Goal: Find contact information: Find contact information

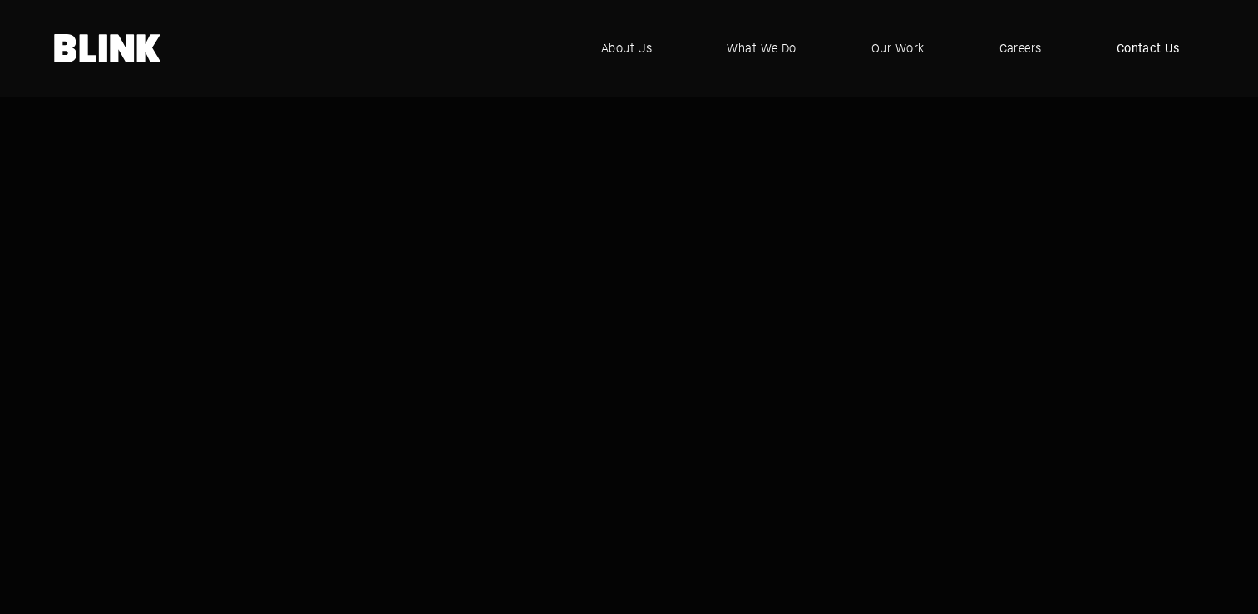
click at [1158, 56] on span "Contact Us" at bounding box center [1148, 48] width 63 height 18
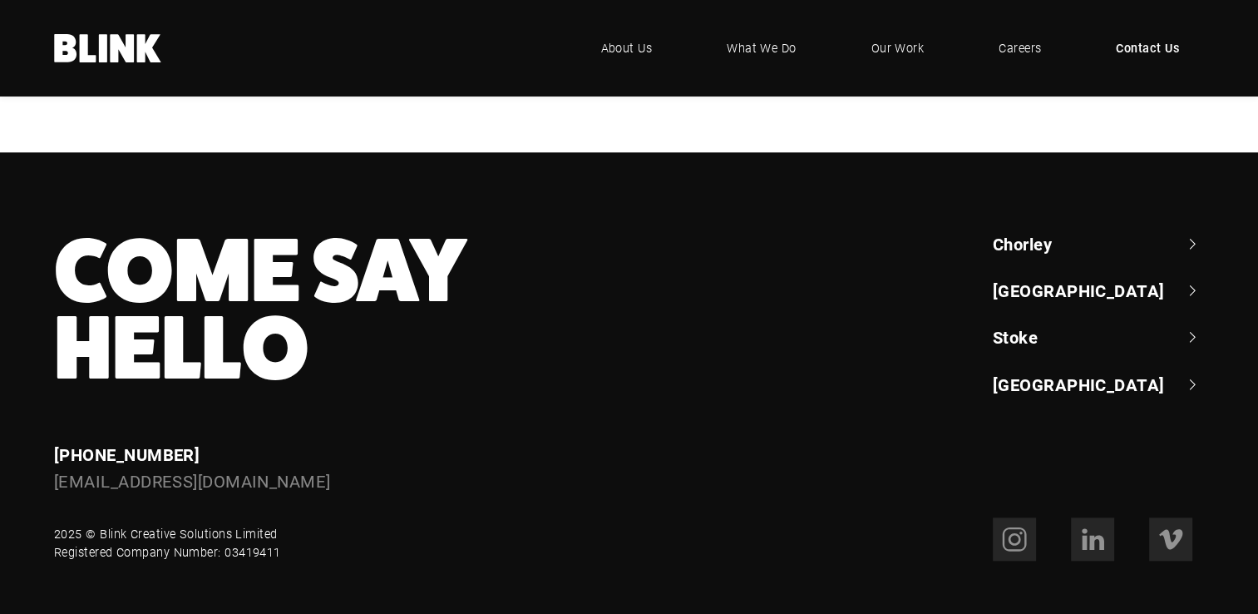
scroll to position [1618, 0]
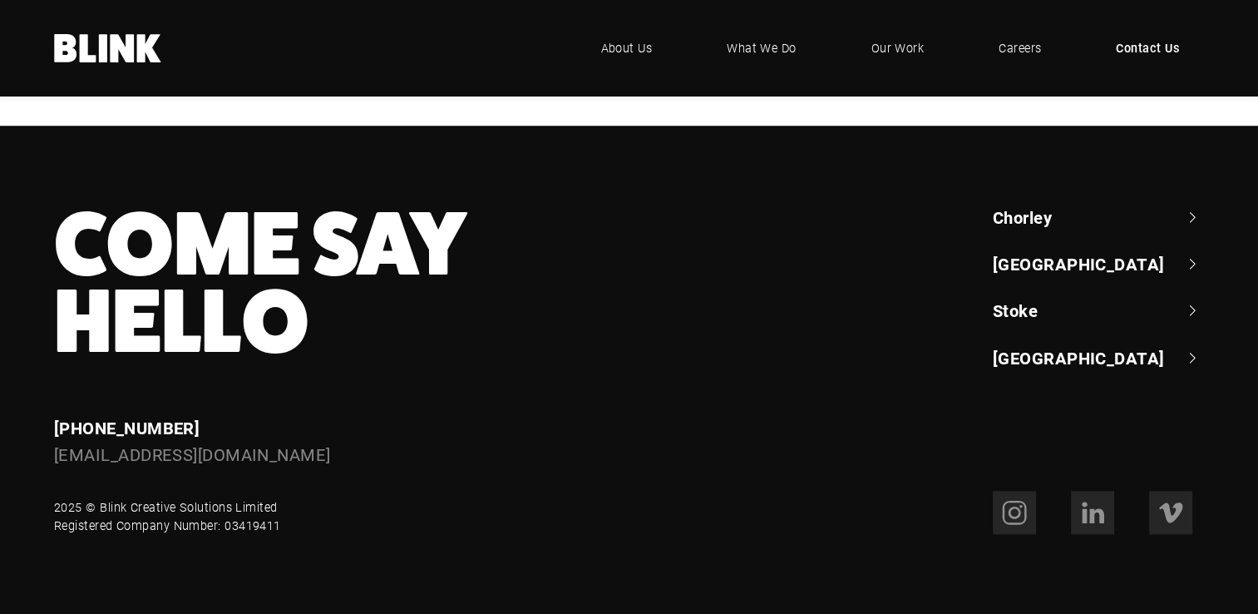
click at [1044, 192] on footer "Come Say Hello Enquiries [PHONE_NUMBER] [EMAIL_ADDRESS][DOMAIN_NAME] Chorley +4…" at bounding box center [629, 370] width 1258 height 489
click at [1048, 210] on link "Chorley" at bounding box center [1098, 216] width 211 height 23
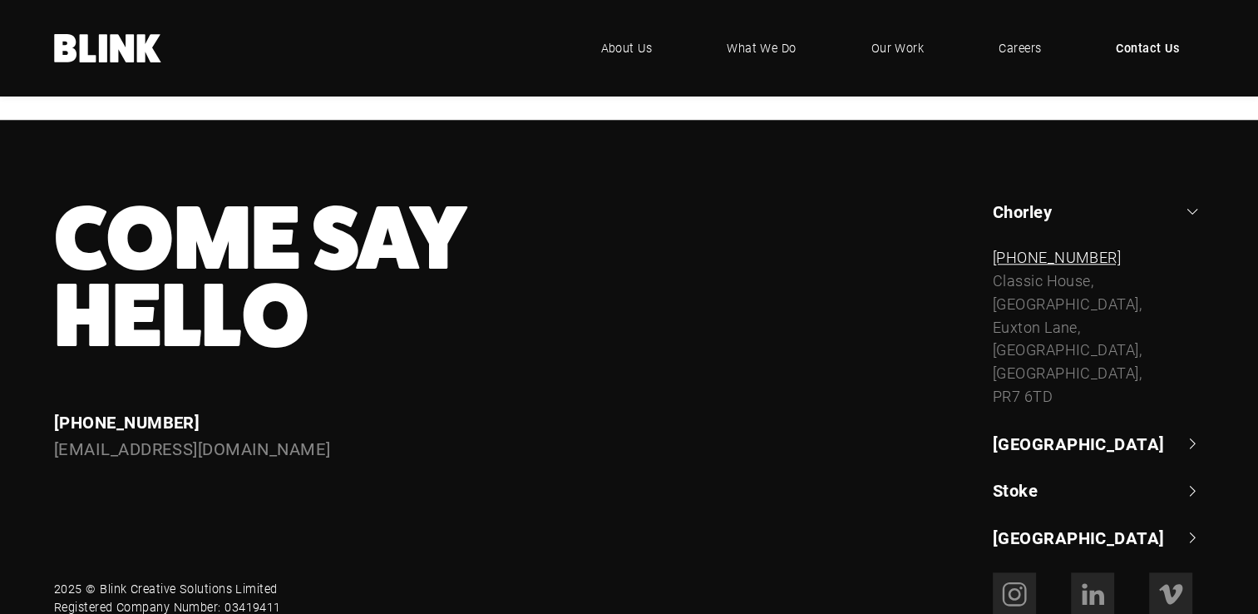
drag, startPoint x: 1161, startPoint y: 263, endPoint x: 995, endPoint y: 259, distance: 165.5
click at [995, 259] on div "[PHONE_NUMBER]" at bounding box center [1098, 257] width 211 height 23
drag, startPoint x: 995, startPoint y: 259, endPoint x: 1010, endPoint y: 256, distance: 14.5
copy link "[PHONE_NUMBER]"
